Goal: Check status

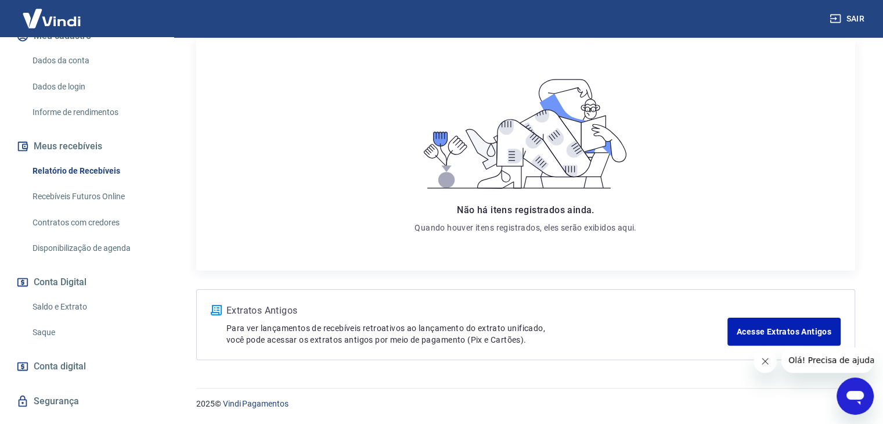
scroll to position [209, 0]
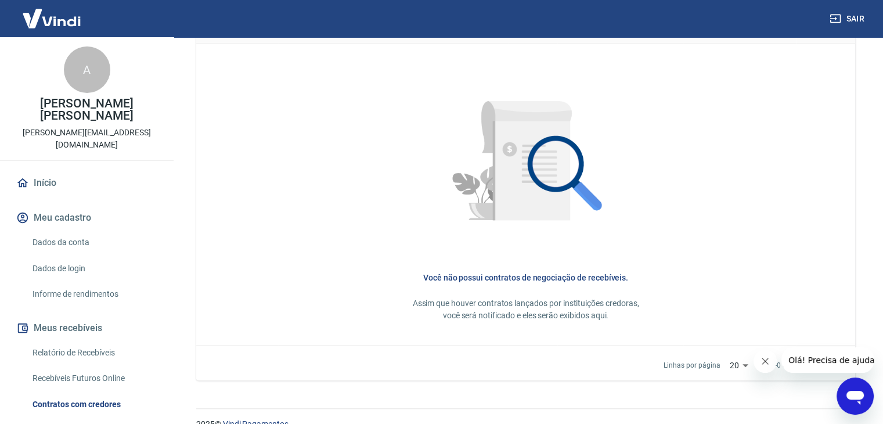
scroll to position [522, 0]
